Goal: Task Accomplishment & Management: Use online tool/utility

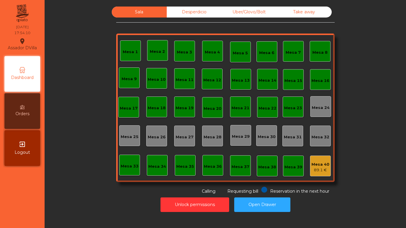
click at [155, 104] on div "Mesa 18" at bounding box center [157, 107] width 18 height 8
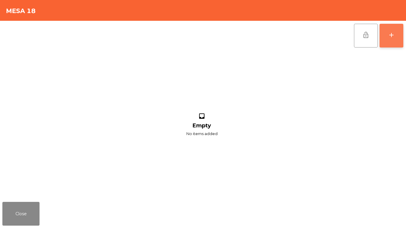
click at [391, 34] on div "add" at bounding box center [391, 34] width 7 height 7
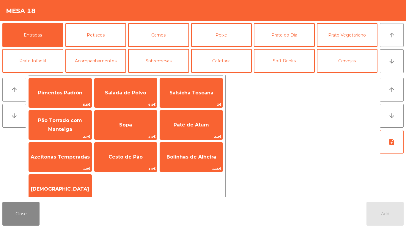
click at [397, 38] on button "arrow_upward" at bounding box center [392, 35] width 24 height 24
click at [334, 66] on button "Cervejas" at bounding box center [347, 61] width 61 height 24
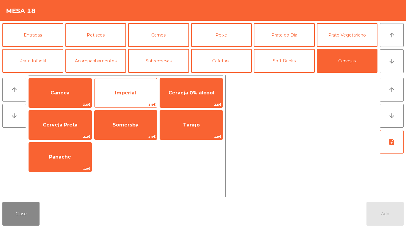
click at [121, 94] on span "Imperial" at bounding box center [125, 93] width 21 height 6
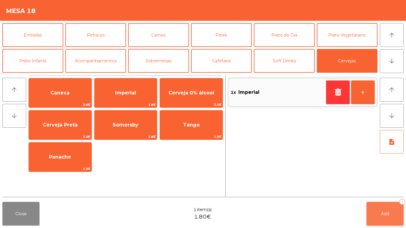
click at [376, 203] on button "Add 1" at bounding box center [384, 214] width 37 height 24
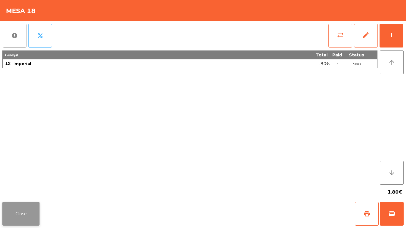
click at [23, 216] on button "Close" at bounding box center [20, 214] width 37 height 24
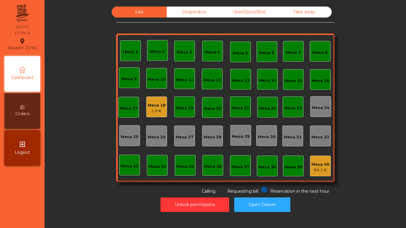
click at [395, 172] on div "Sala Desperdicio Uber/Glovo/Bolt Take away Mesa 1 Mesa 2 Mesa 3 Mesa 4 Mesa 5 M…" at bounding box center [225, 111] width 354 height 208
drag, startPoint x: 177, startPoint y: 194, endPoint x: 176, endPoint y: 200, distance: 6.0
click at [177, 194] on div "Reservation in the next hour Requesting bill Calling" at bounding box center [224, 191] width 216 height 8
click at [176, 200] on button "Unlock permissions" at bounding box center [194, 204] width 69 height 15
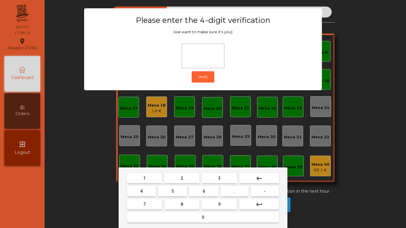
click at [148, 182] on button "1" at bounding box center [144, 178] width 35 height 11
drag, startPoint x: 219, startPoint y: 205, endPoint x: 137, endPoint y: 191, distance: 82.8
click at [216, 205] on button "9" at bounding box center [219, 204] width 35 height 11
click at [134, 188] on button "4" at bounding box center [141, 191] width 29 height 11
click at [166, 213] on button "0" at bounding box center [203, 217] width 152 height 11
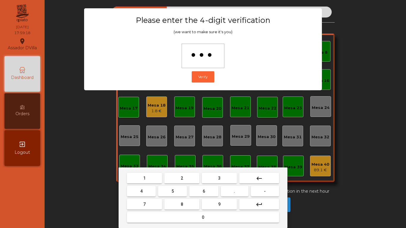
type input "****"
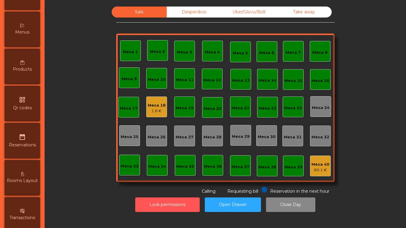
scroll to position [267, 0]
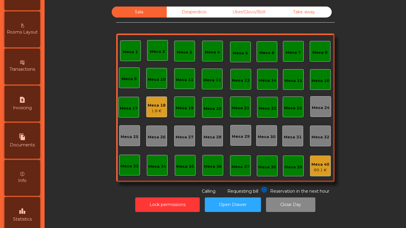
click at [28, 213] on div "leaderboard Statistics" at bounding box center [22, 215] width 36 height 36
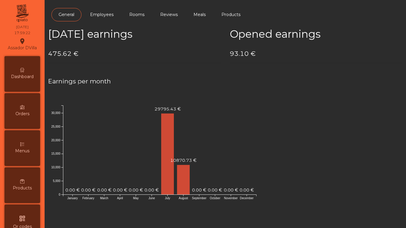
click at [32, 72] on div "Dashboard" at bounding box center [22, 74] width 36 height 36
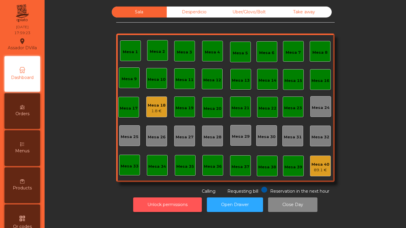
click at [174, 202] on button "Unlock permissions" at bounding box center [167, 204] width 69 height 15
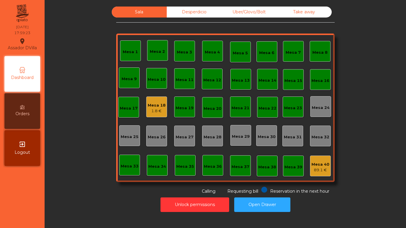
click at [86, 199] on div "Unlock permissions Open Drawer" at bounding box center [225, 205] width 345 height 20
click at [202, 2] on div "Sala Desperdicio Uber/Glovo/Bolt Take away Mesa 1 Mesa 2 Mesa 3 Mesa 4 Mesa 5 M…" at bounding box center [225, 114] width 361 height 228
click at [200, 4] on div "Sala Desperdicio Uber/Glovo/Bolt Take away Mesa 1 Mesa 2 Mesa 3 Mesa 4 Mesa 5 M…" at bounding box center [225, 114] width 361 height 228
click at [200, 7] on div "Desperdicio" at bounding box center [194, 12] width 55 height 11
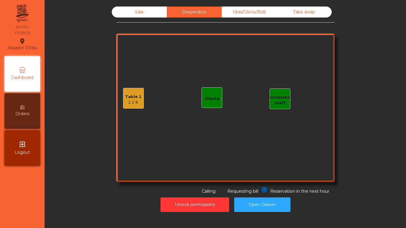
click at [246, 11] on div "Uber/Glovo/Bolt" at bounding box center [249, 12] width 55 height 11
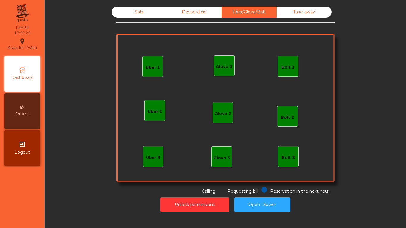
drag, startPoint x: 285, startPoint y: 12, endPoint x: 248, endPoint y: 10, distance: 37.2
click at [284, 12] on div "Take away" at bounding box center [303, 12] width 55 height 11
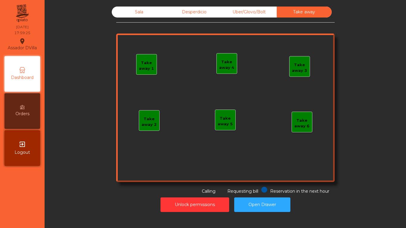
click at [171, 9] on div "Desperdicio" at bounding box center [194, 12] width 55 height 11
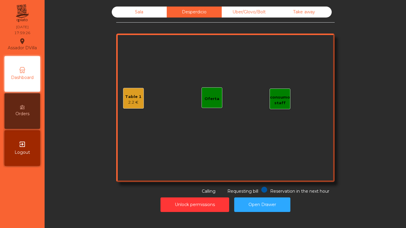
click at [125, 102] on div "2.2 €" at bounding box center [133, 102] width 16 height 6
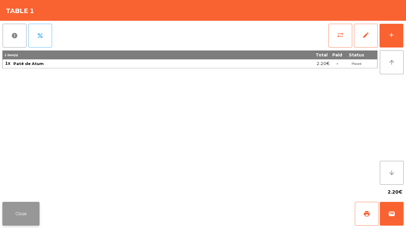
drag, startPoint x: 20, startPoint y: 200, endPoint x: 20, endPoint y: 207, distance: 6.9
click at [20, 201] on div "Close print wallet" at bounding box center [203, 214] width 406 height 29
click at [20, 209] on button "Close" at bounding box center [20, 214] width 37 height 24
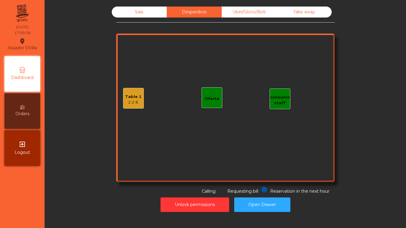
click at [119, 8] on div "Sala" at bounding box center [139, 12] width 55 height 11
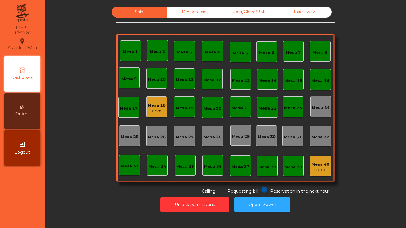
click at [86, 43] on div "Sala Desperdicio Uber/Glovo/Bolt Take away Mesa 1 Mesa 2 [GEOGRAPHIC_DATA] 4 [G…" at bounding box center [225, 101] width 345 height 188
click at [254, 203] on button "Open Drawer" at bounding box center [262, 204] width 56 height 15
click at [150, 110] on div "1.8 €" at bounding box center [157, 111] width 18 height 6
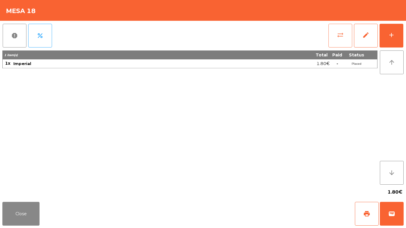
click at [344, 38] on button "sync_alt" at bounding box center [340, 36] width 24 height 24
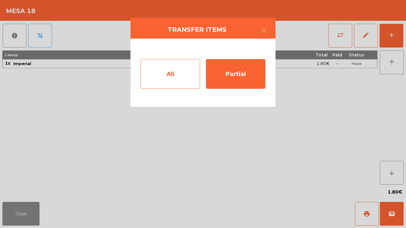
click at [170, 79] on div "All" at bounding box center [169, 74] width 59 height 30
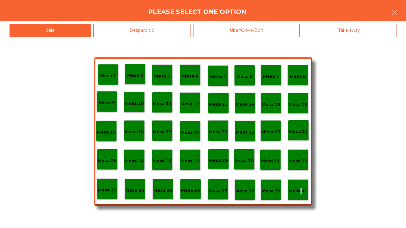
click at [298, 188] on p "Mesa 40" at bounding box center [297, 191] width 19 height 7
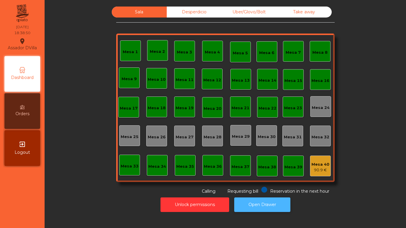
click at [262, 201] on button "Open Drawer" at bounding box center [262, 204] width 56 height 15
click at [324, 170] on div "90.9 €" at bounding box center [320, 170] width 18 height 6
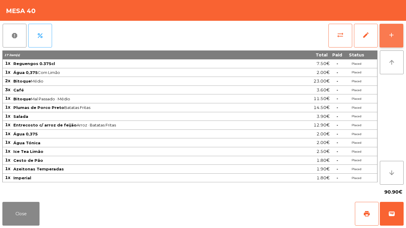
click at [397, 31] on button "add" at bounding box center [391, 36] width 24 height 24
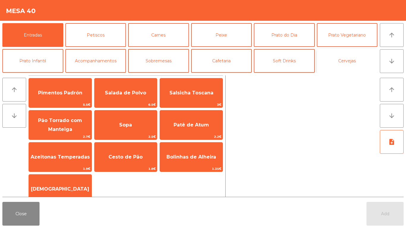
click at [363, 59] on button "Cervejas" at bounding box center [347, 61] width 61 height 24
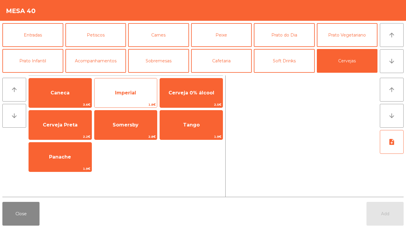
click at [149, 91] on span "Imperial" at bounding box center [125, 93] width 63 height 16
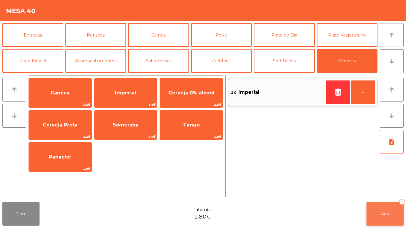
click at [381, 207] on button "Add 1" at bounding box center [384, 214] width 37 height 24
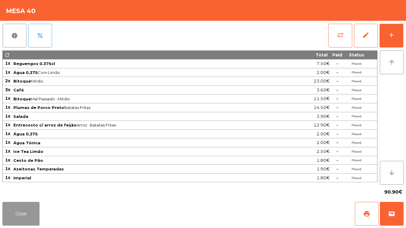
drag, startPoint x: 21, startPoint y: 214, endPoint x: 18, endPoint y: 207, distance: 7.4
click at [19, 210] on button "Close" at bounding box center [20, 214] width 37 height 24
